Goal: Transaction & Acquisition: Purchase product/service

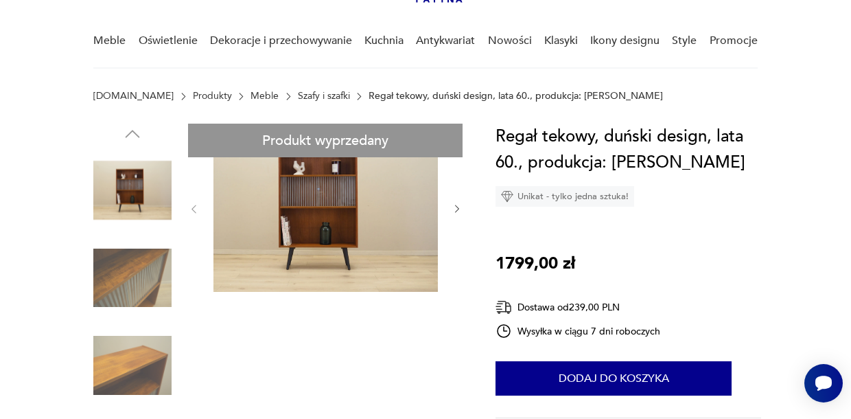
scroll to position [111, 0]
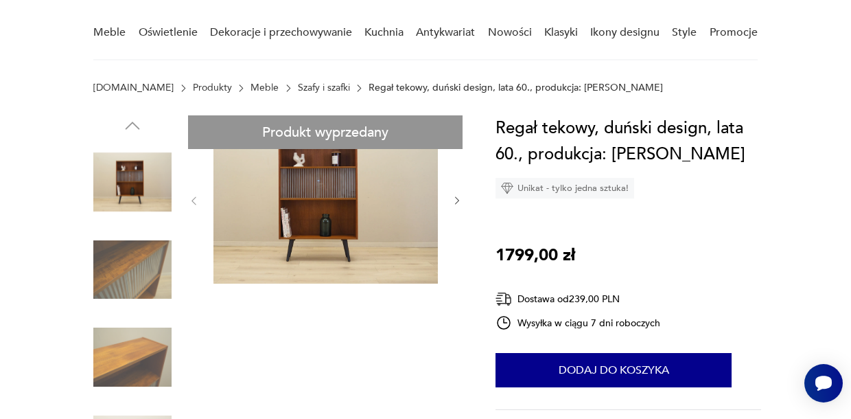
click at [150, 189] on img at bounding box center [132, 182] width 78 height 78
click at [133, 282] on img at bounding box center [132, 270] width 78 height 78
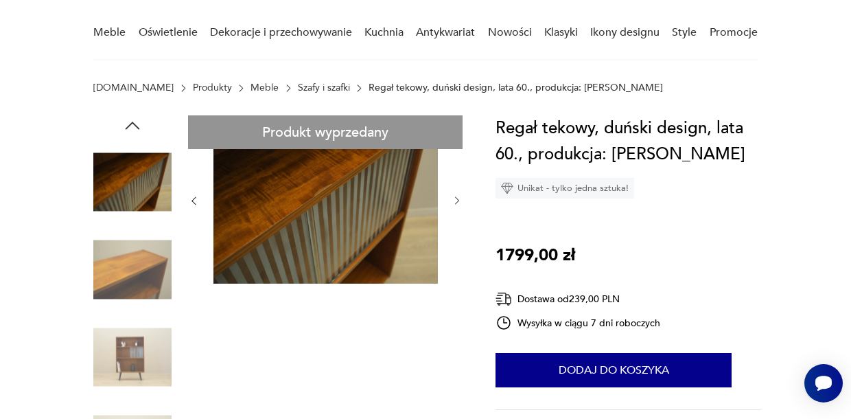
click at [130, 353] on img at bounding box center [132, 357] width 78 height 78
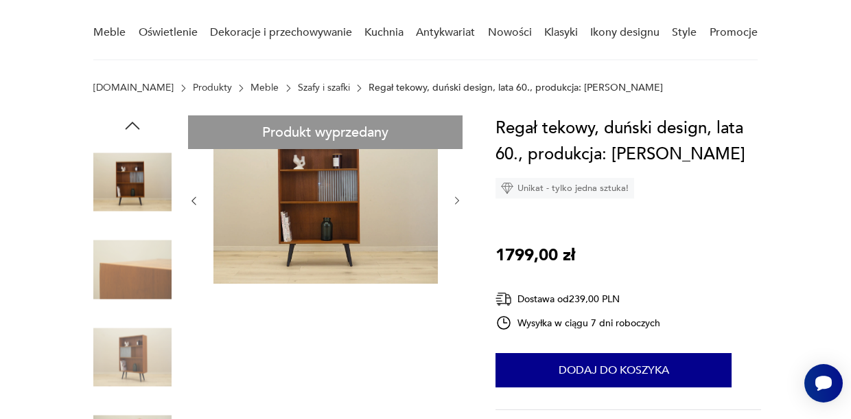
click at [130, 353] on img at bounding box center [132, 357] width 78 height 78
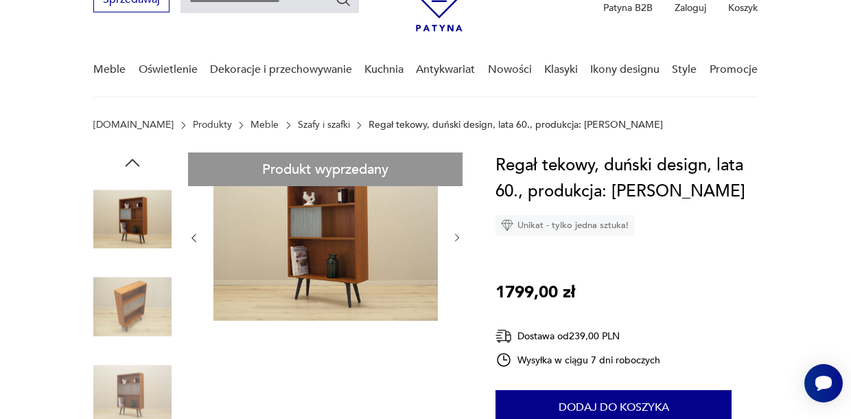
scroll to position [74, 0]
